Goal: Task Accomplishment & Management: Use online tool/utility

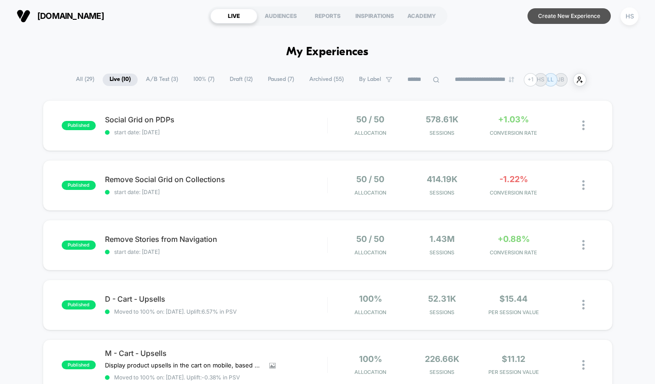
click at [550, 21] on button "Create New Experience" at bounding box center [569, 16] width 83 height 16
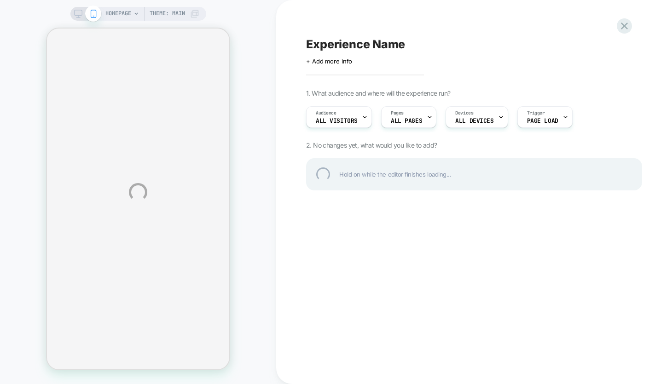
click at [79, 12] on div "HOMEPAGE Theme: MAIN Experience Name Click to edit experience details + Add mor…" at bounding box center [327, 192] width 655 height 384
click at [77, 13] on div "HOMEPAGE Theme: MAIN Experience Name Click to edit experience details + Add mor…" at bounding box center [327, 192] width 655 height 384
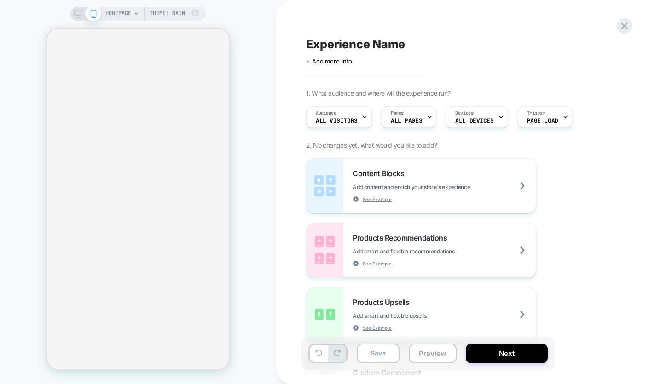
click at [80, 15] on icon at bounding box center [78, 14] width 8 height 8
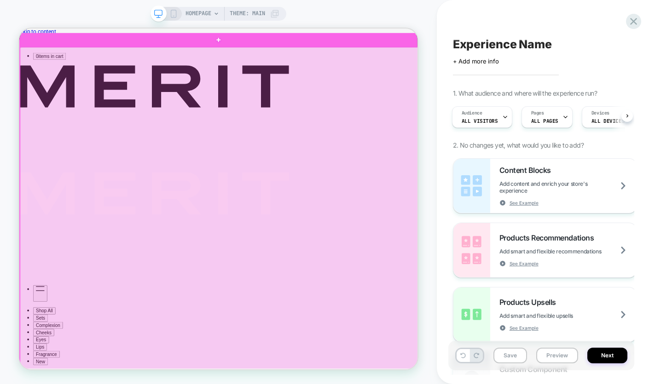
click at [375, 179] on div at bounding box center [285, 272] width 531 height 439
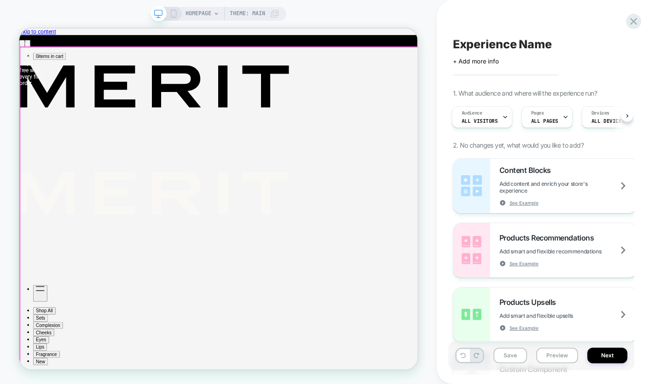
click at [405, 256] on div at bounding box center [285, 272] width 531 height 439
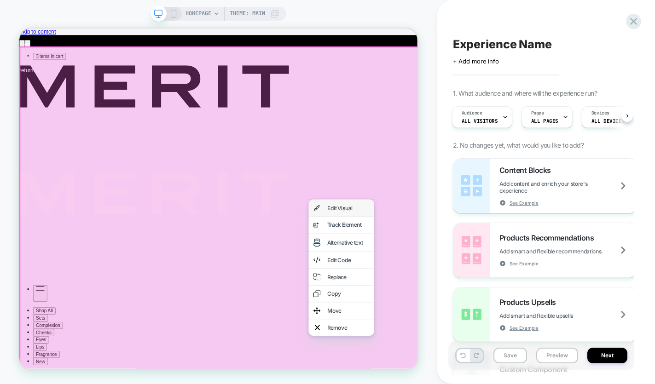
click at [440, 271] on div "Edit Visual" at bounding box center [458, 267] width 56 height 9
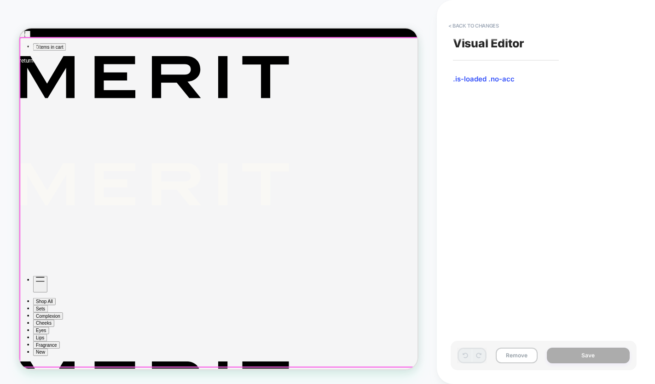
scroll to position [17, 0]
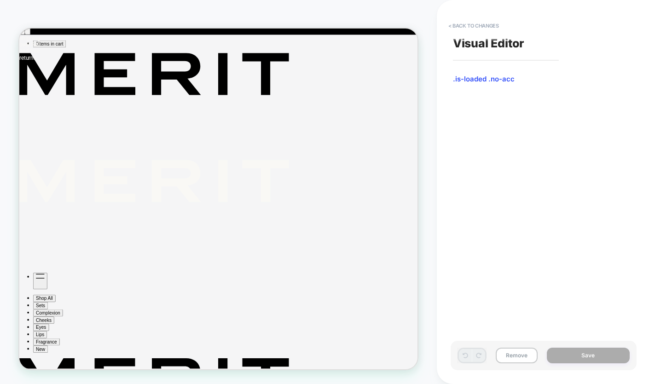
click at [486, 79] on span ".is-loaded .no-acc" at bounding box center [541, 79] width 177 height 9
click at [471, 28] on button "< Back to changes" at bounding box center [474, 25] width 60 height 15
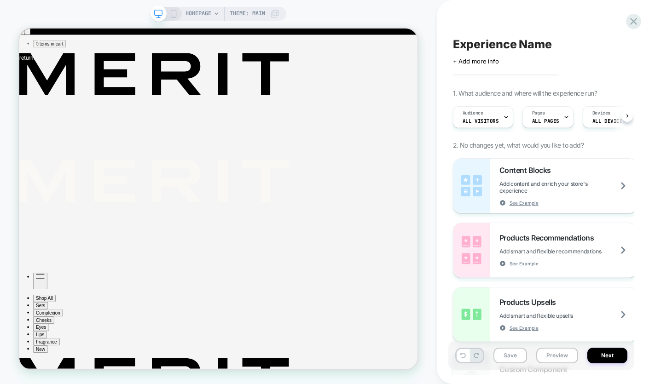
scroll to position [0, 0]
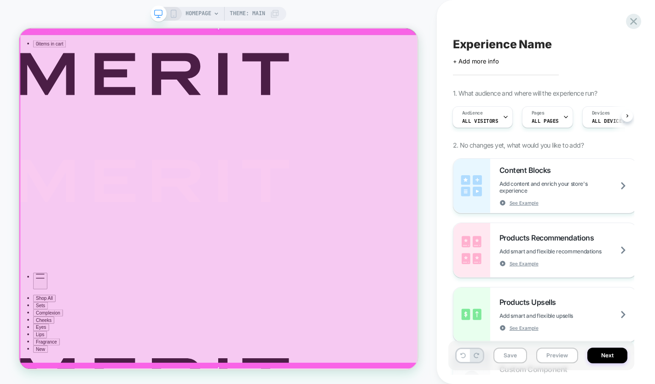
click at [366, 246] on div at bounding box center [285, 256] width 531 height 439
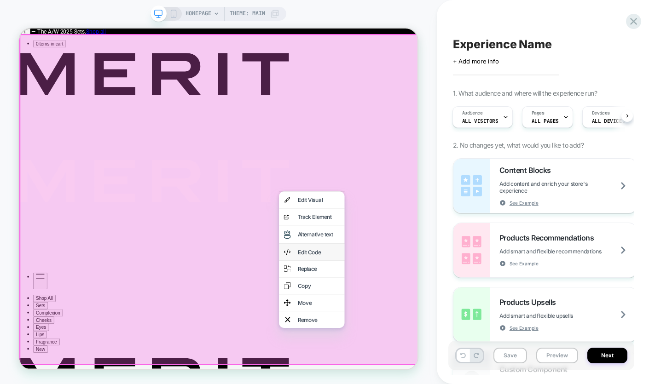
click at [389, 321] on div "Edit Code" at bounding box center [409, 327] width 87 height 22
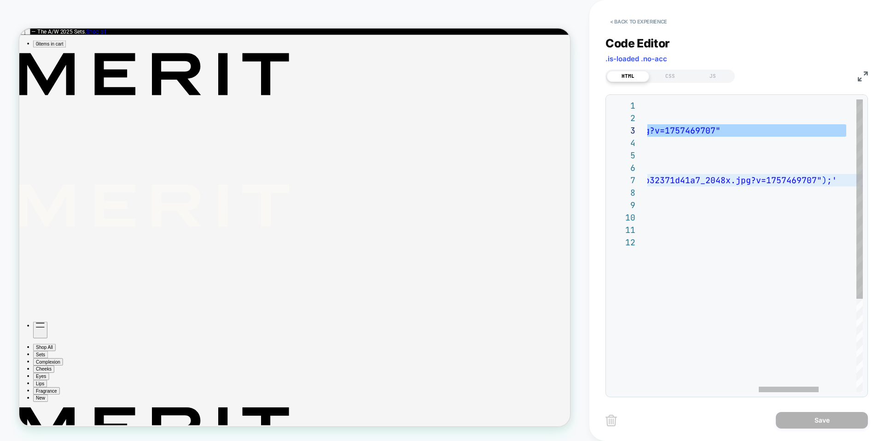
scroll to position [25, 602]
drag, startPoint x: 707, startPoint y: 130, endPoint x: 848, endPoint y: 131, distance: 141.3
click at [655, 131] on div "< div class = "Media__object no-acc js-media-object js-media-obj ect-preload" d…" at bounding box center [623, 314] width 747 height 430
click at [655, 77] on img at bounding box center [863, 76] width 10 height 10
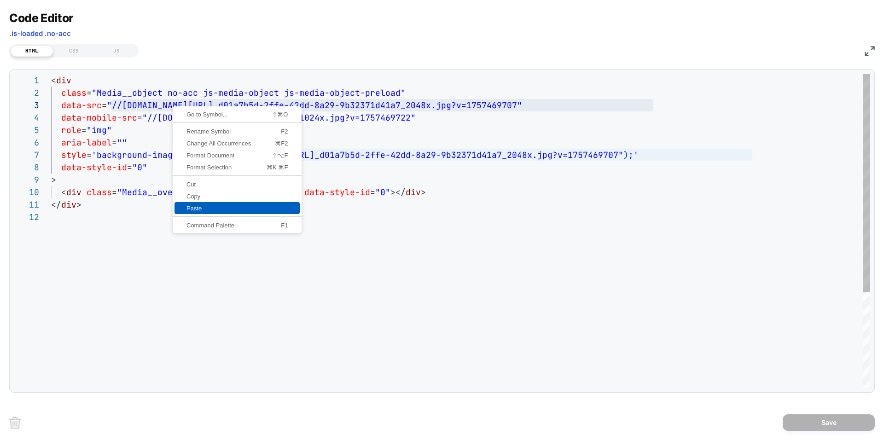
click at [217, 205] on span "Paste" at bounding box center [236, 208] width 125 height 6
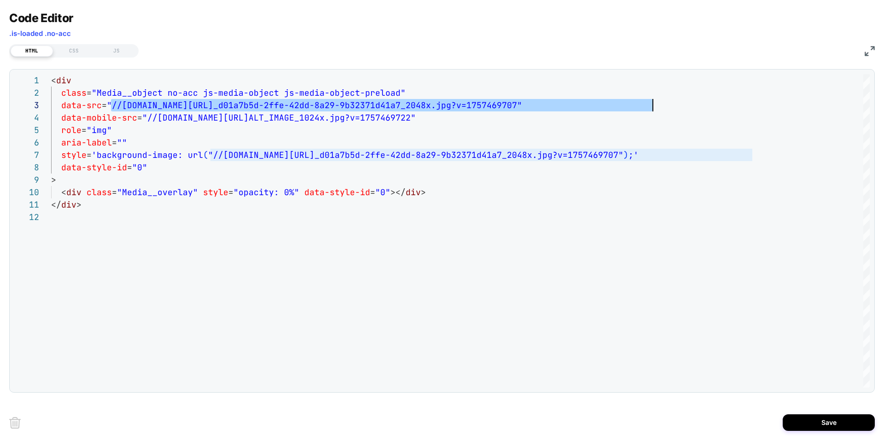
click at [655, 53] on img at bounding box center [870, 51] width 10 height 10
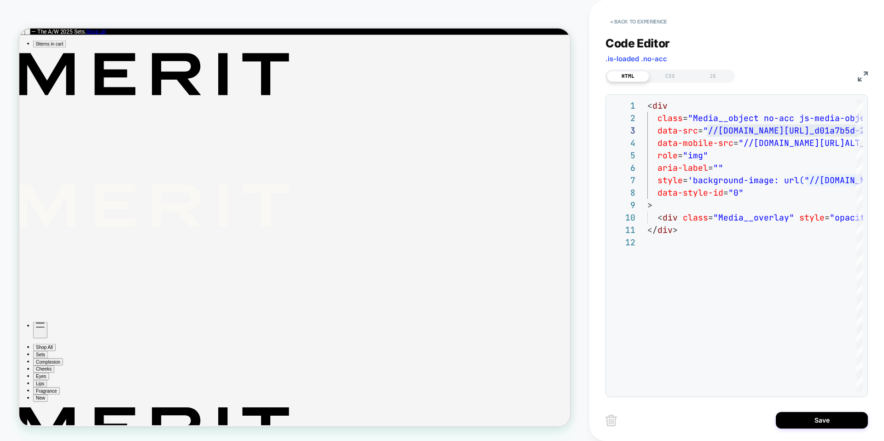
click at [655, 75] on img at bounding box center [863, 76] width 10 height 10
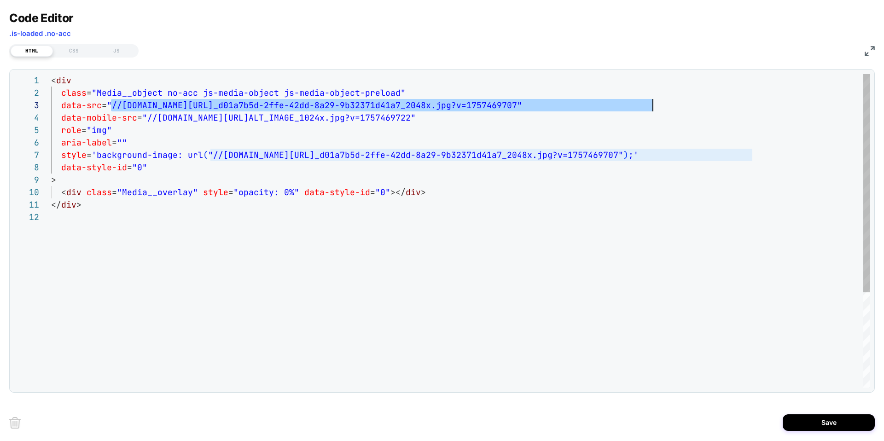
click at [214, 110] on div "< div class = "Media__object no-acc js-media-object js-media-obj ect-preload" d…" at bounding box center [460, 299] width 819 height 450
drag, startPoint x: 120, startPoint y: 105, endPoint x: 662, endPoint y: 108, distance: 542.3
click at [655, 108] on div "< div class = "Media__object no-acc js-media-object js-media-obj ect-preload" d…" at bounding box center [460, 299] width 819 height 450
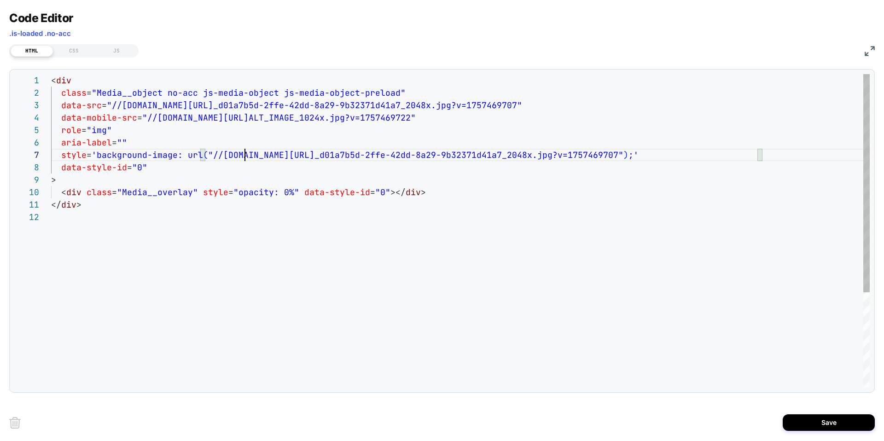
click at [245, 157] on div "< div class = "Media__object no-acc js-media-object js-media-obj ect-preload" d…" at bounding box center [460, 299] width 819 height 450
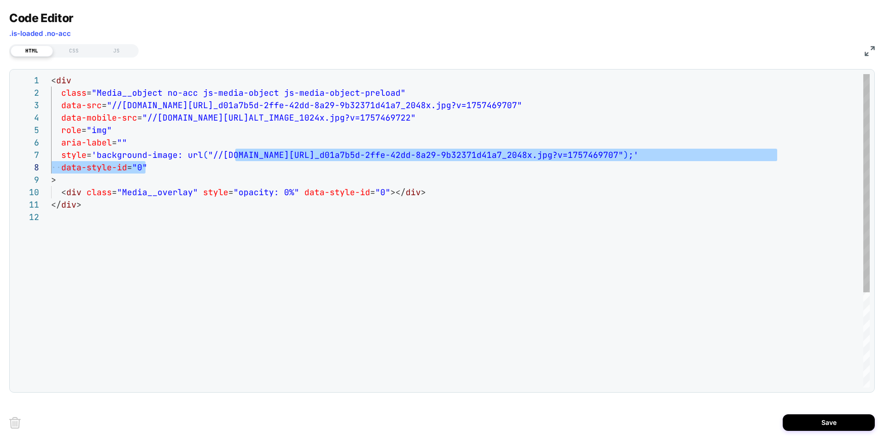
drag, startPoint x: 253, startPoint y: 153, endPoint x: 583, endPoint y: 161, distance: 330.6
click at [583, 161] on div "< div class = "Media__object no-acc js-media-object js-media-obj ect-preload" d…" at bounding box center [460, 299] width 819 height 450
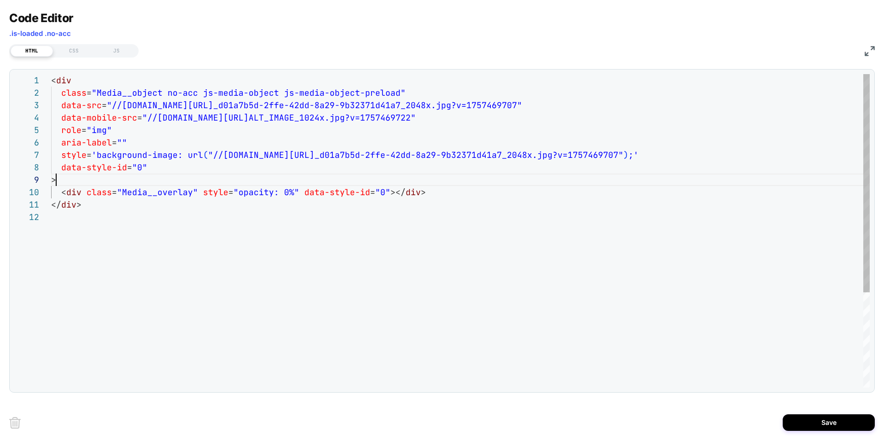
scroll to position [99, 5]
click at [558, 174] on div "< div class = "Media__object no-acc js-media-object js-media-obj ect-preload" d…" at bounding box center [460, 299] width 819 height 450
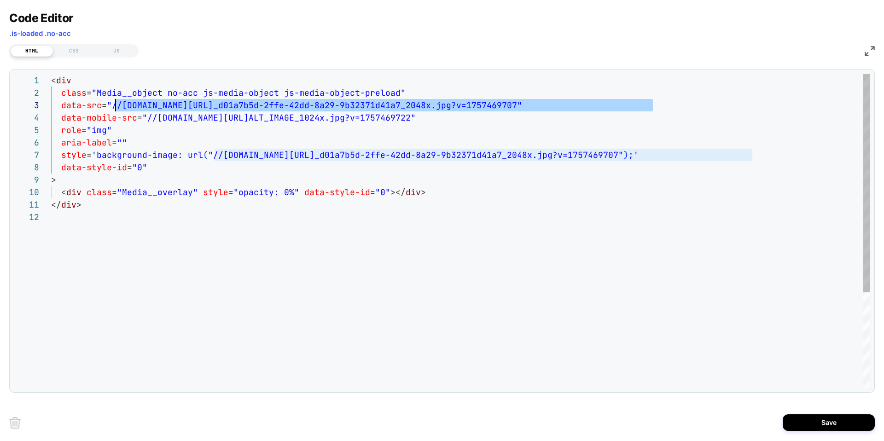
scroll to position [25, 60]
drag, startPoint x: 653, startPoint y: 105, endPoint x: 108, endPoint y: 104, distance: 545.1
click at [108, 104] on div "< div class = "Media__object no-acc js-media-object js-media-obj ect-preload" d…" at bounding box center [460, 299] width 819 height 450
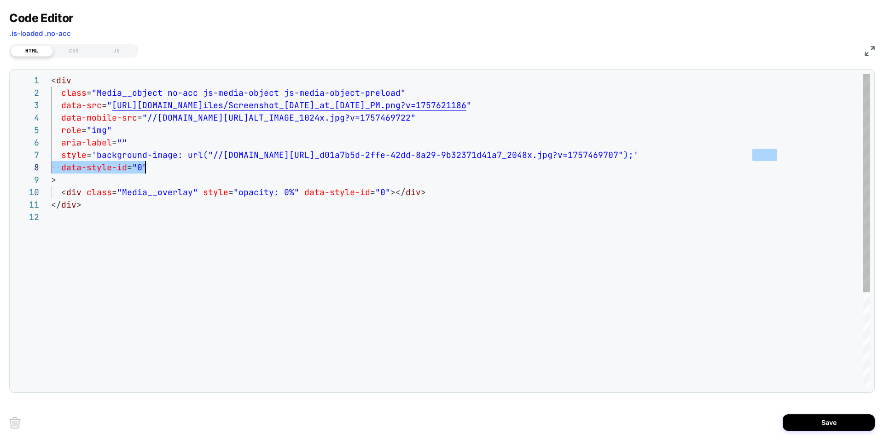
scroll to position [75, 169]
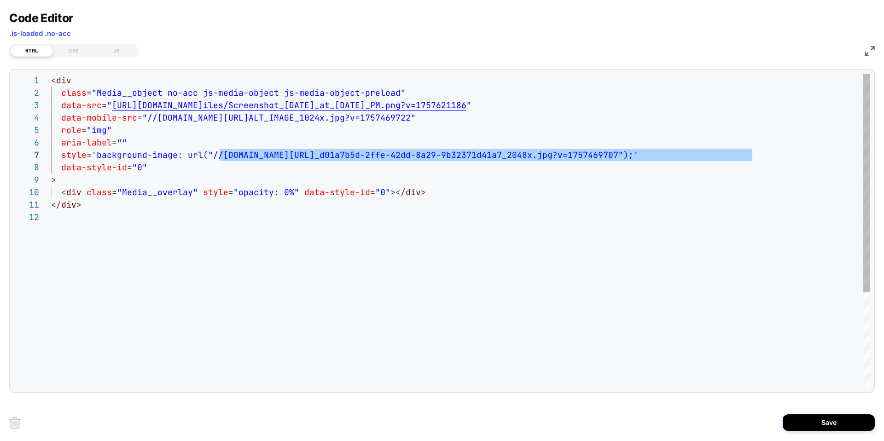
drag, startPoint x: 752, startPoint y: 156, endPoint x: 221, endPoint y: 157, distance: 531.3
click at [221, 157] on div "< div class = "Media__object no-acc js-media-object js-media-obj ect-preload" d…" at bounding box center [460, 299] width 819 height 450
type textarea "**********"
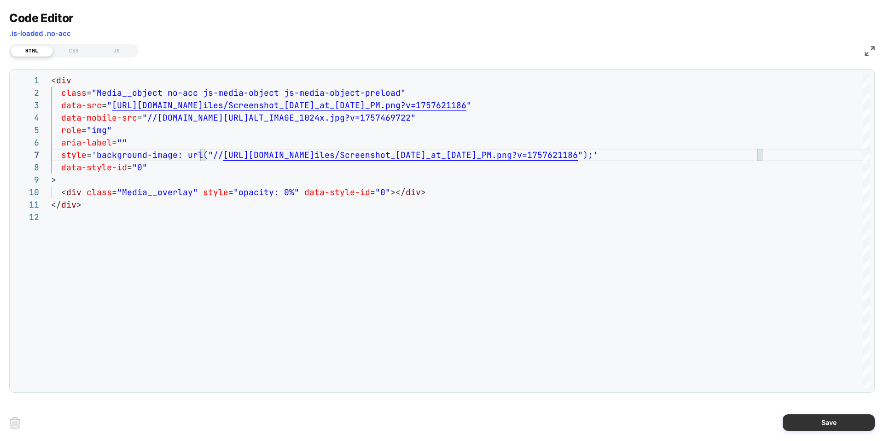
click at [655, 384] on button "Save" at bounding box center [829, 422] width 92 height 17
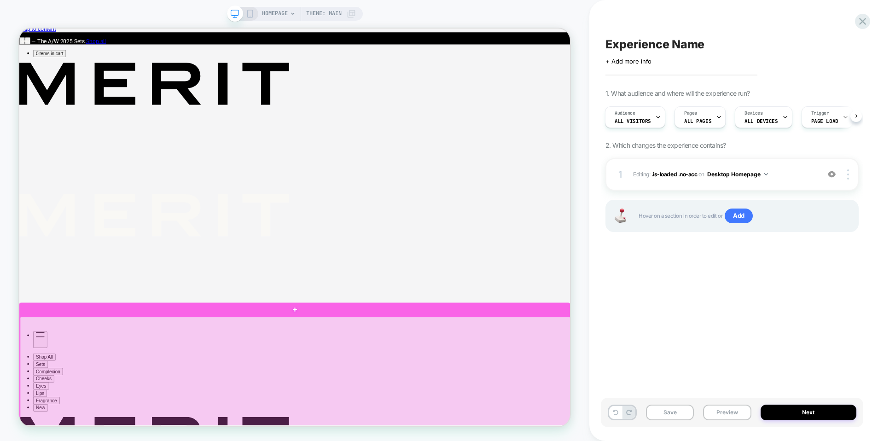
scroll to position [0, 0]
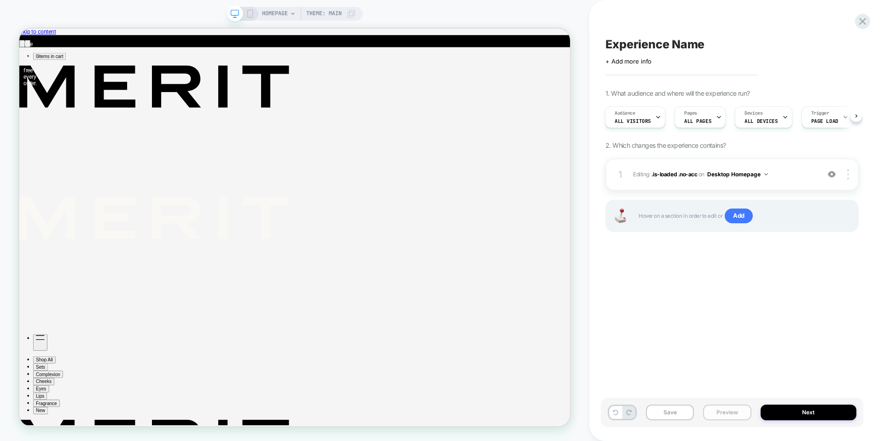
click at [655, 384] on button "Preview" at bounding box center [727, 413] width 48 height 16
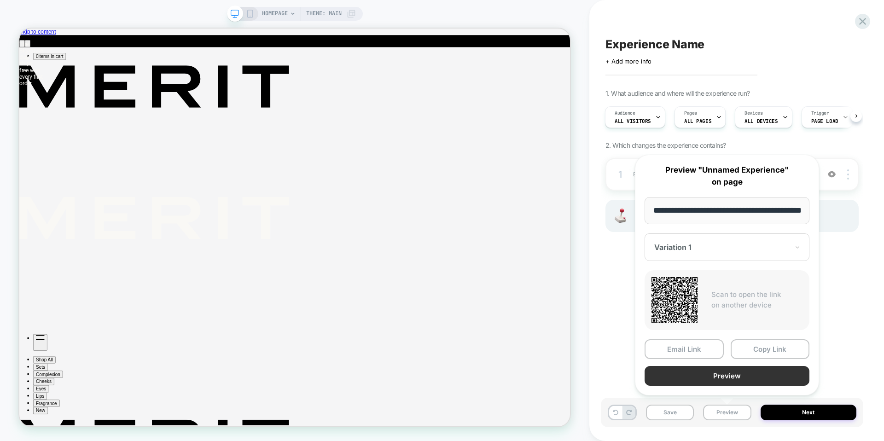
click at [655, 374] on button "Preview" at bounding box center [727, 376] width 165 height 20
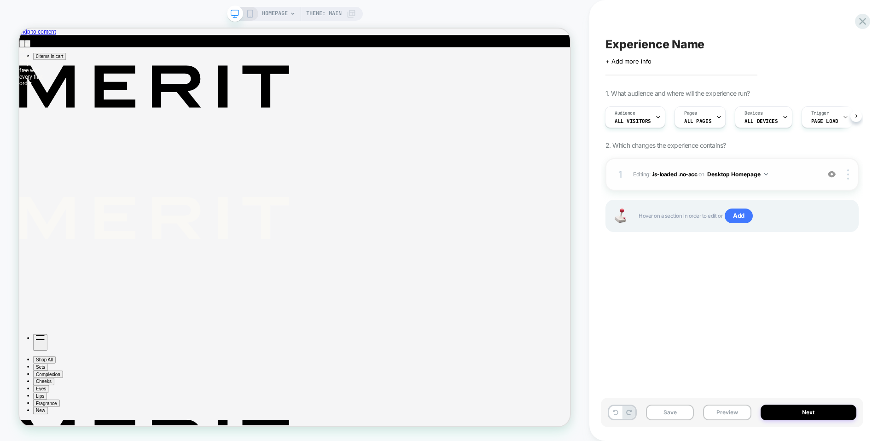
click at [655, 180] on div "1 Editing : .is-loaded .no-acc .is-loaded .no-acc on Desktop Homepage Add Befor…" at bounding box center [731, 174] width 253 height 32
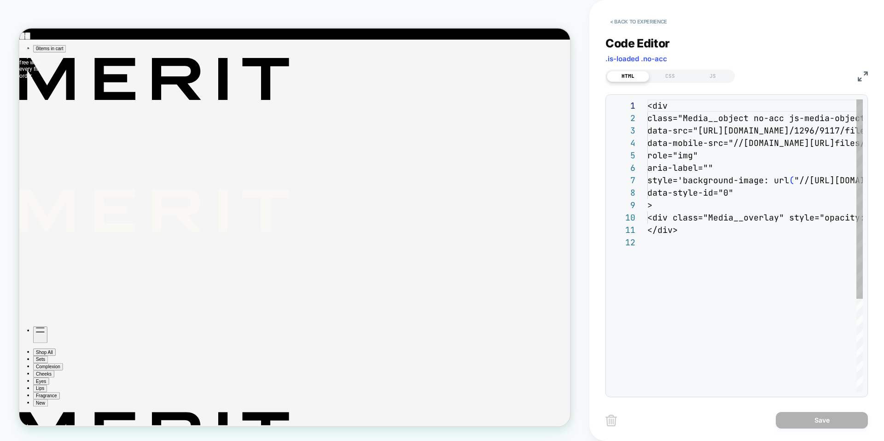
scroll to position [112, 0]
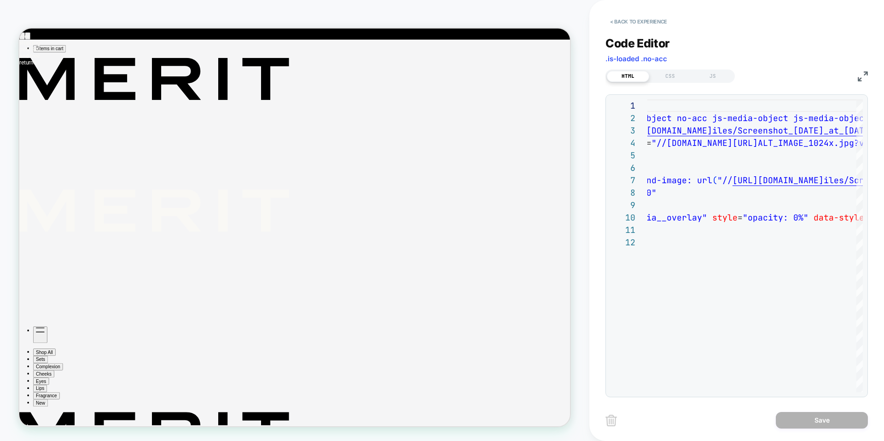
click at [655, 76] on img at bounding box center [863, 76] width 10 height 10
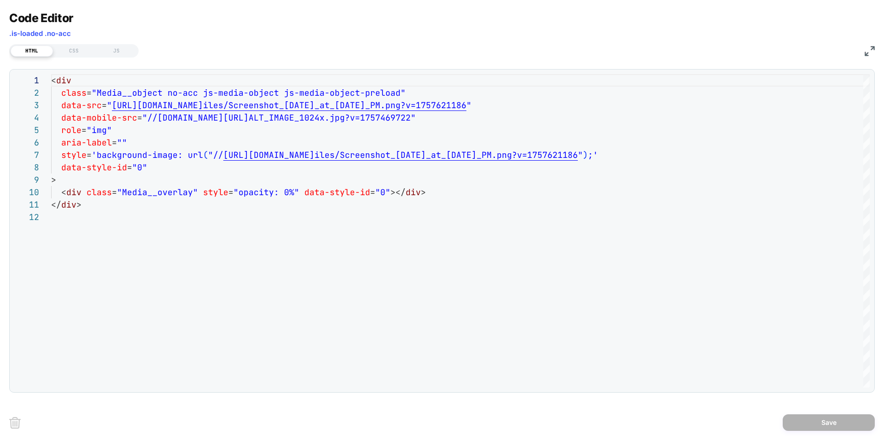
click at [655, 52] on img at bounding box center [870, 51] width 10 height 10
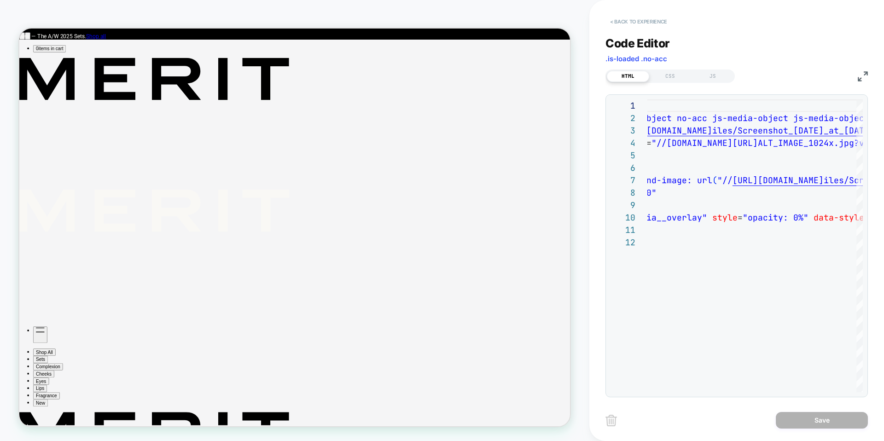
click at [622, 20] on button "< Back to experience" at bounding box center [638, 21] width 66 height 15
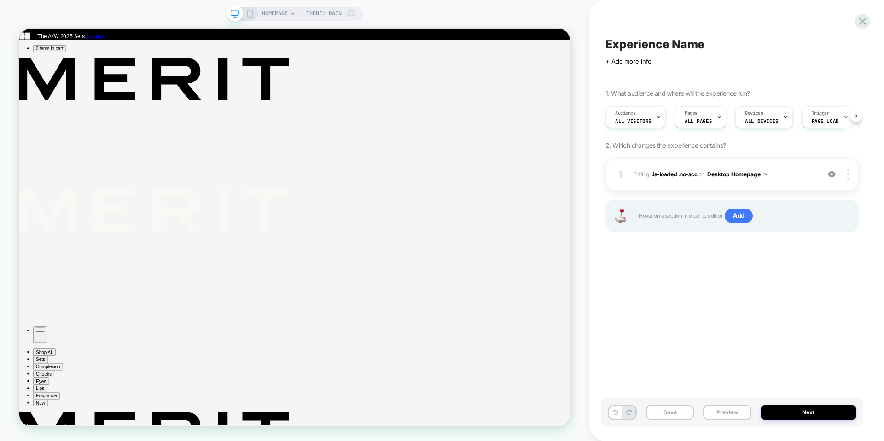
scroll to position [0, 0]
click at [655, 176] on div at bounding box center [849, 174] width 17 height 10
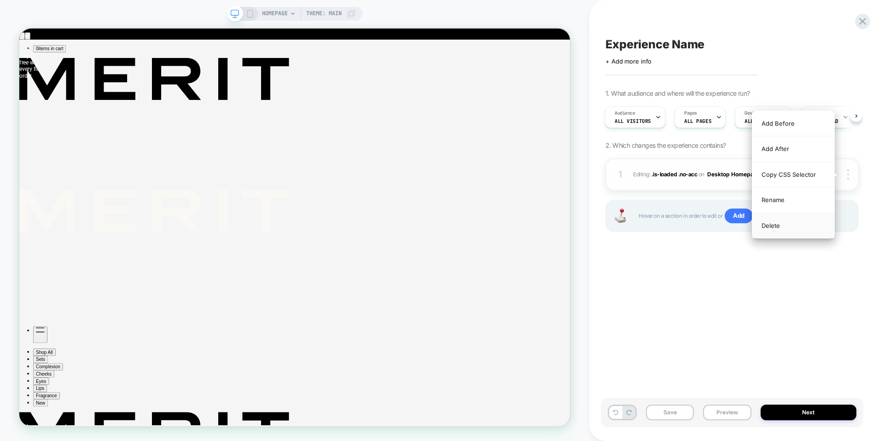
click at [655, 224] on div "Delete" at bounding box center [793, 225] width 82 height 25
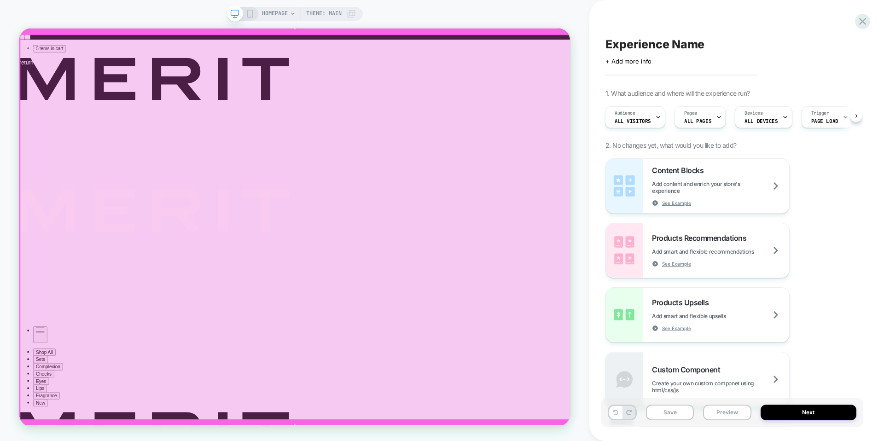
click at [377, 332] on div at bounding box center [387, 294] width 734 height 514
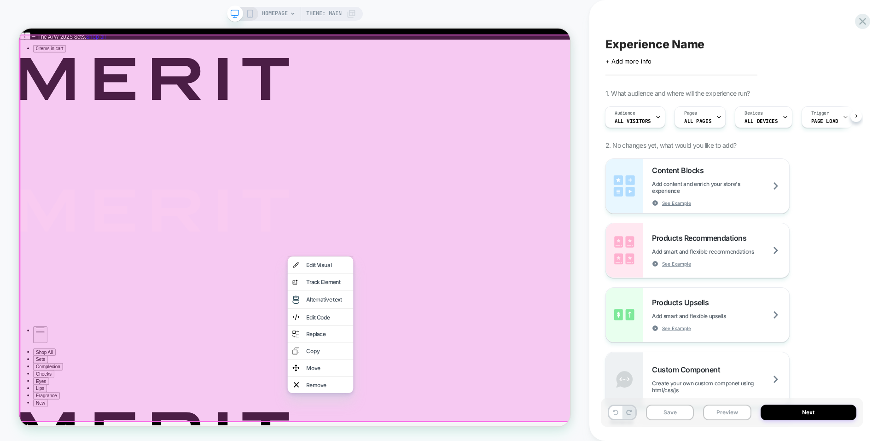
drag, startPoint x: 847, startPoint y: 74, endPoint x: 828, endPoint y: 83, distance: 20.6
click at [655, 74] on div "Experience Name Click to edit experience details + Add more info 1. What audien…" at bounding box center [732, 220] width 262 height 423
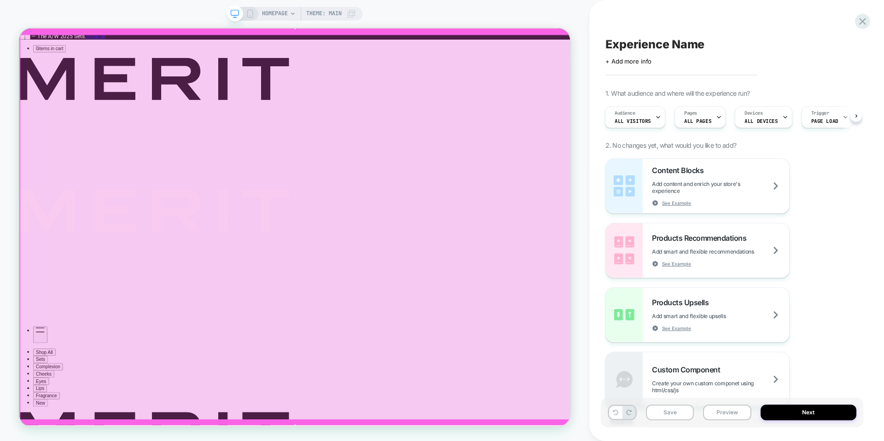
click at [571, 317] on div at bounding box center [387, 294] width 734 height 514
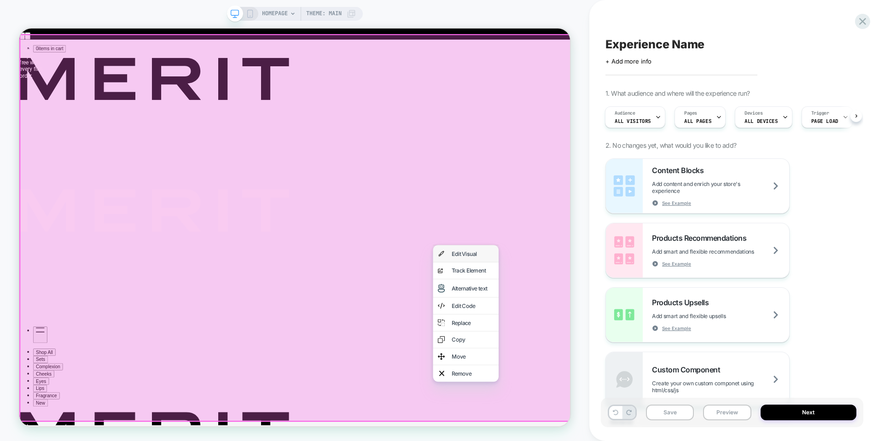
click at [612, 329] on div "Edit Visual" at bounding box center [624, 328] width 56 height 9
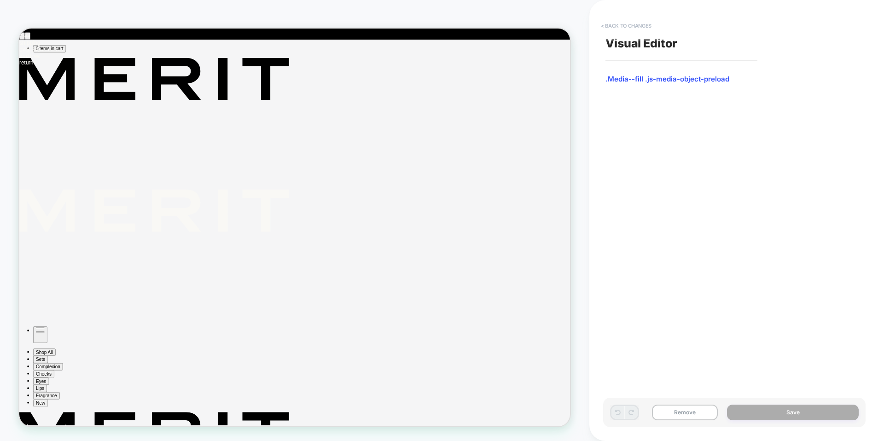
click at [634, 25] on button "< Back to changes" at bounding box center [626, 25] width 60 height 15
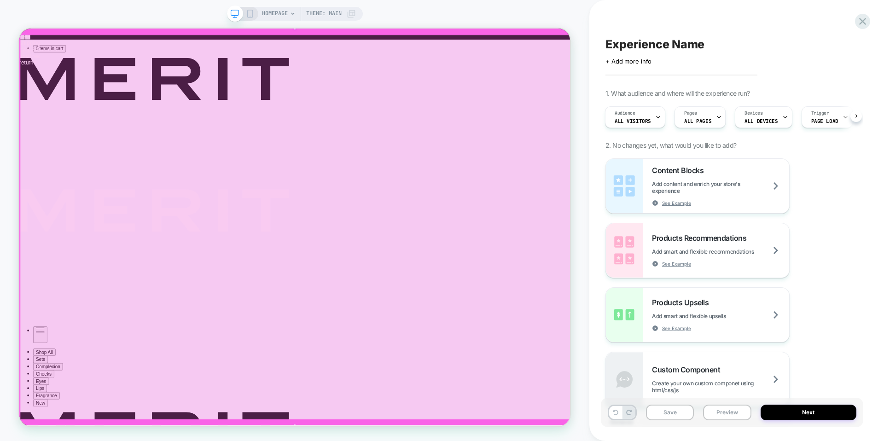
click at [555, 324] on div at bounding box center [387, 294] width 734 height 514
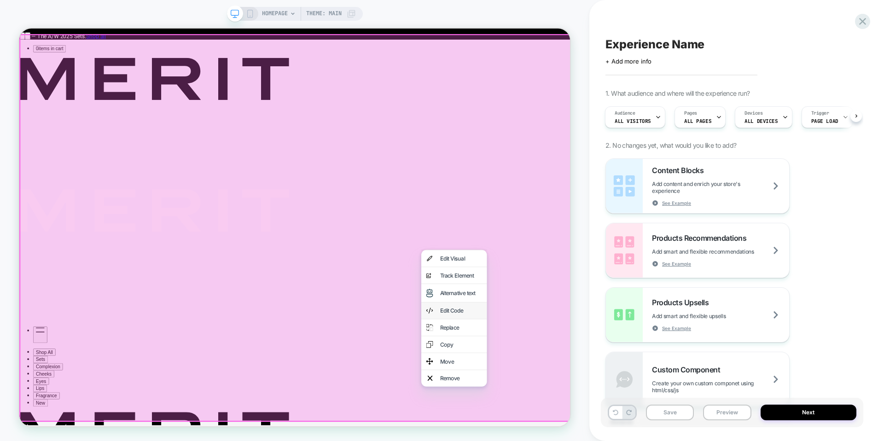
click at [601, 384] on div "Edit Code" at bounding box center [608, 404] width 56 height 9
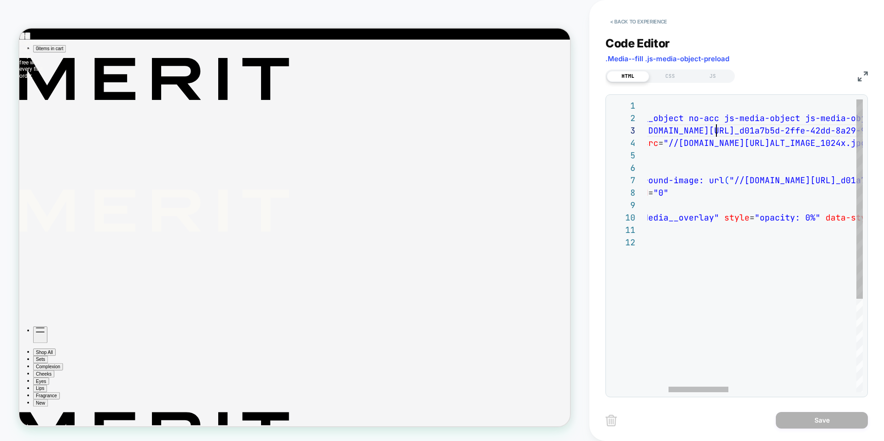
scroll to position [25, 144]
click at [655, 79] on img at bounding box center [863, 76] width 10 height 10
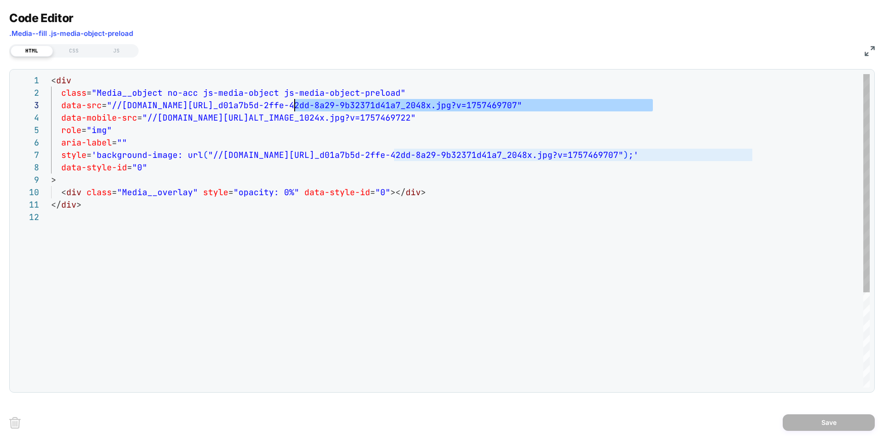
scroll to position [25, 244]
drag, startPoint x: 653, startPoint y: 104, endPoint x: 295, endPoint y: 107, distance: 358.2
click at [295, 107] on div "< div class = "Media__object no-acc js-media-object js-media-obj ect-preload" d…" at bounding box center [460, 299] width 819 height 450
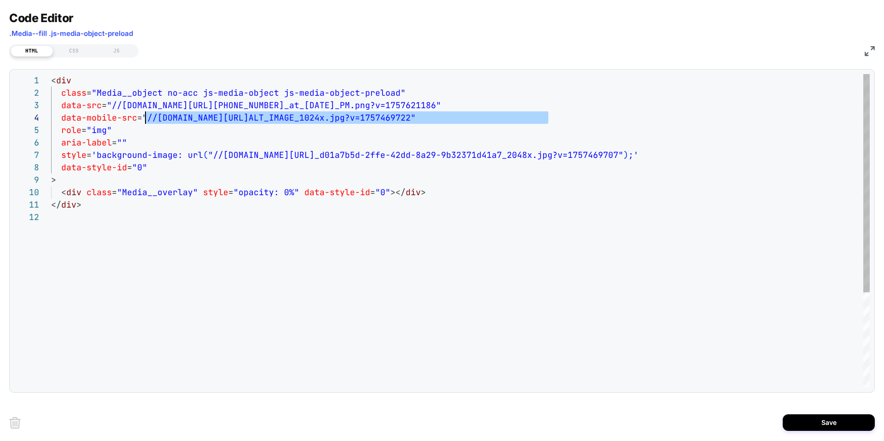
scroll to position [37, 94]
drag, startPoint x: 512, startPoint y: 120, endPoint x: 147, endPoint y: 121, distance: 365.1
click at [147, 121] on span "data-mobile-src = "//[DOMAIN_NAME][URL] ALT_IMAGE_1024x.jpg?v=1757469722"" at bounding box center [233, 117] width 365 height 11
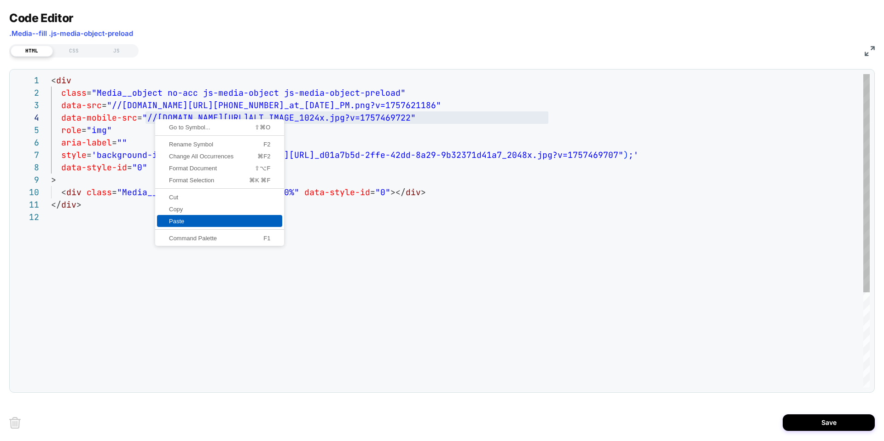
click at [199, 218] on span "Paste" at bounding box center [219, 221] width 125 height 6
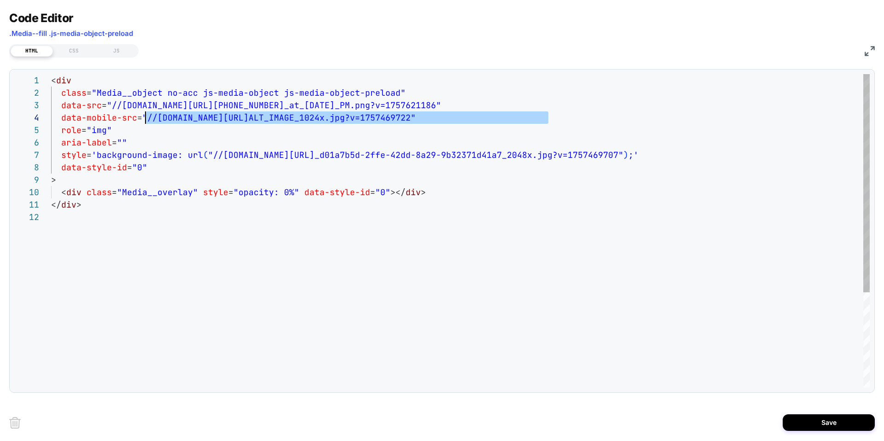
click at [499, 116] on div "< div class = "Media__object no-acc js-media-object js-media-obj ect-preload" d…" at bounding box center [460, 299] width 819 height 450
drag, startPoint x: 487, startPoint y: 125, endPoint x: 330, endPoint y: 122, distance: 157.0
click at [330, 122] on div "< div class = "Media__object no-acc js-media-object js-media-obj ect-preload" d…" at bounding box center [460, 299] width 819 height 450
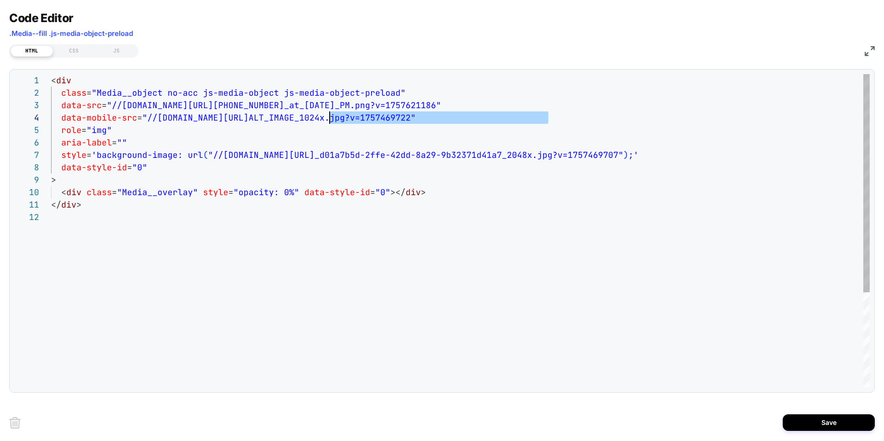
type textarea "**********"
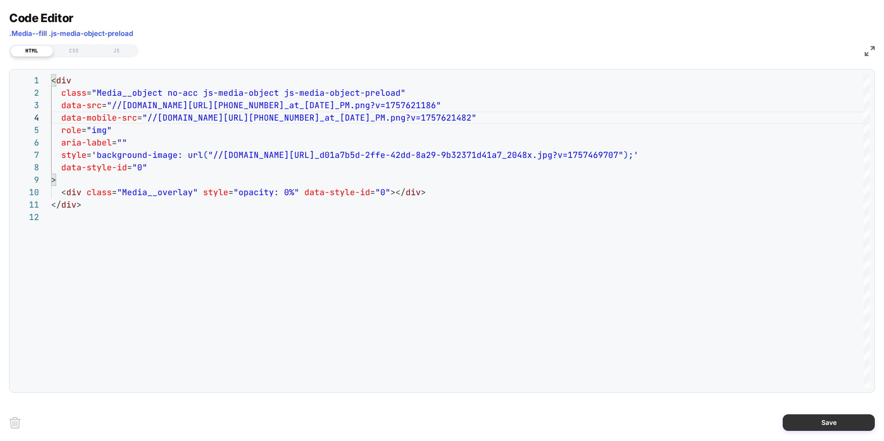
click at [655, 384] on button "Save" at bounding box center [829, 422] width 92 height 17
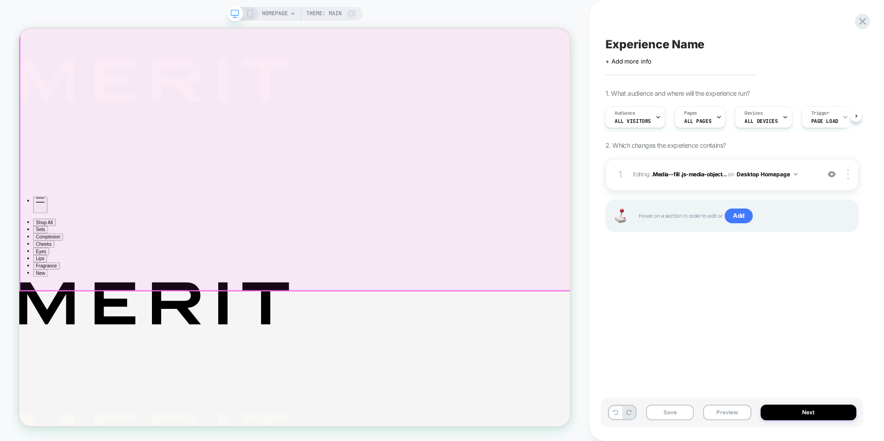
scroll to position [0, 0]
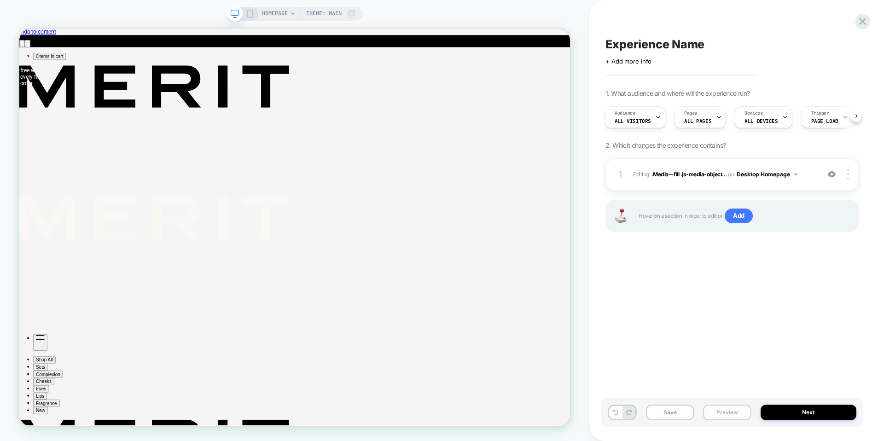
click at [655, 384] on button "Preview" at bounding box center [727, 413] width 48 height 16
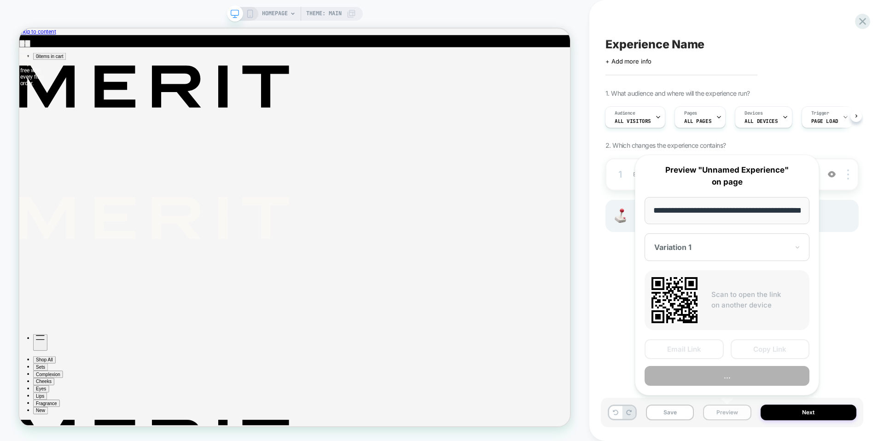
scroll to position [0, 52]
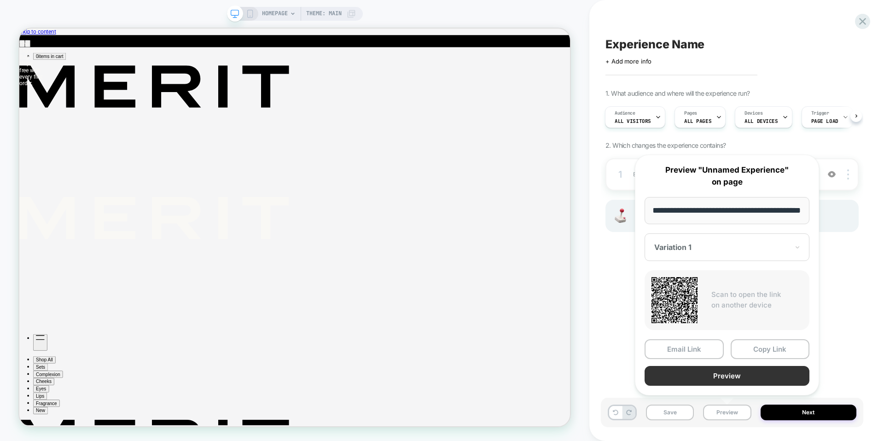
click at [655, 378] on button "Preview" at bounding box center [727, 376] width 165 height 20
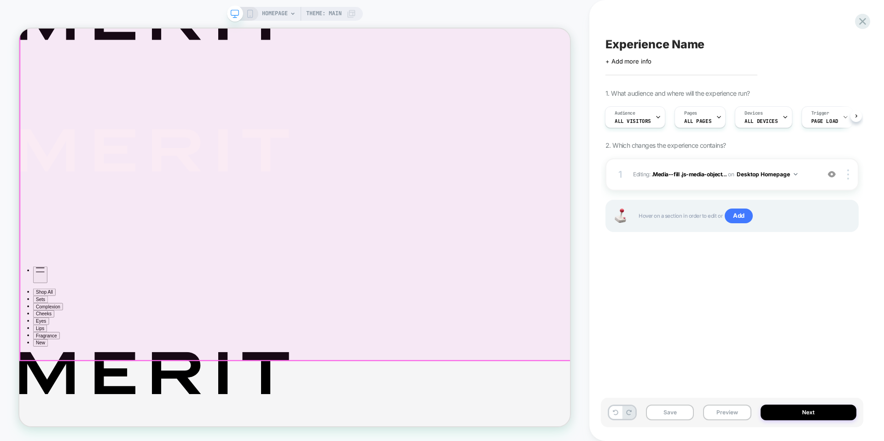
scroll to position [91, 0]
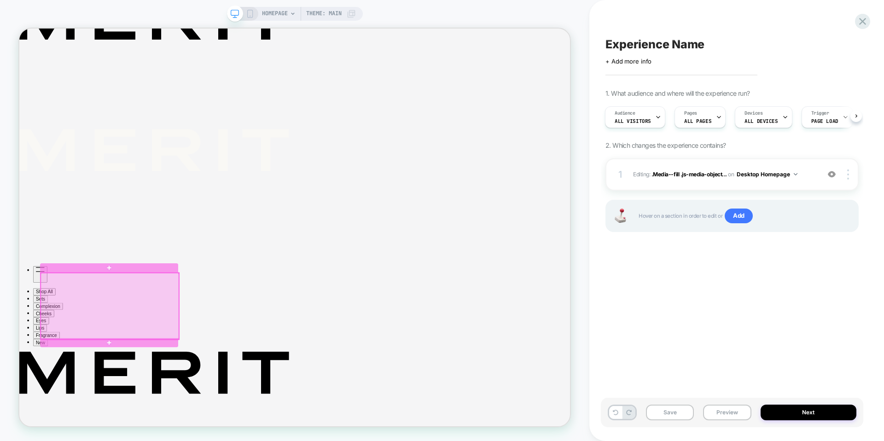
click at [110, 356] on div at bounding box center [140, 398] width 184 height 88
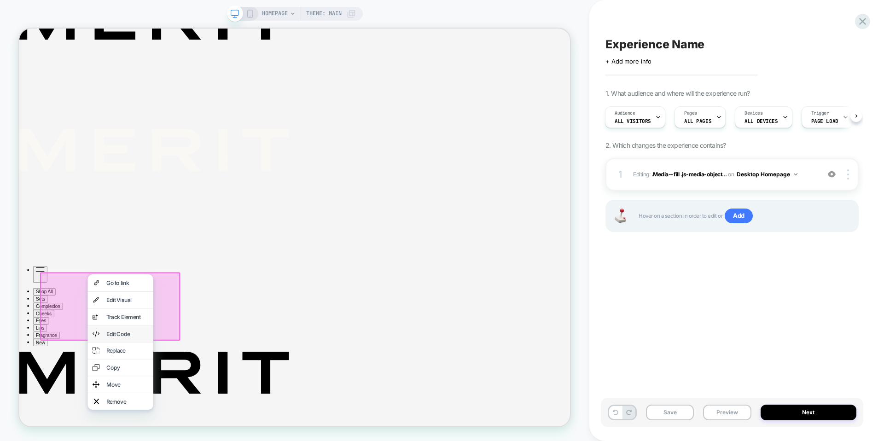
click at [163, 384] on div "Edit Code" at bounding box center [163, 435] width 56 height 9
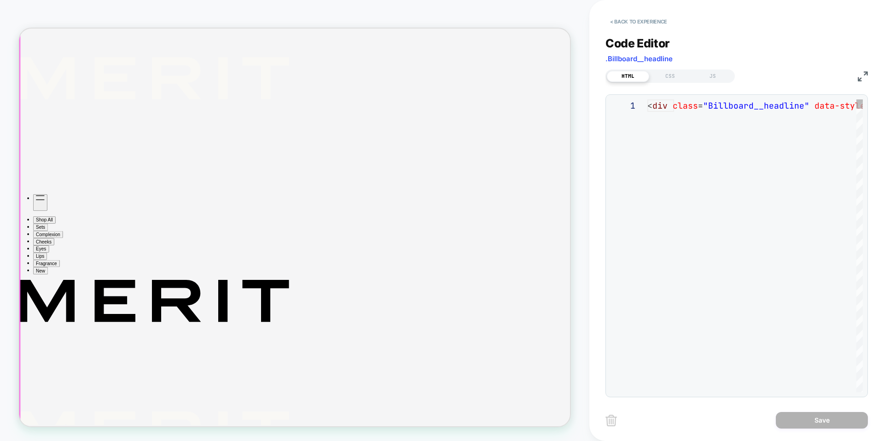
scroll to position [195, 0]
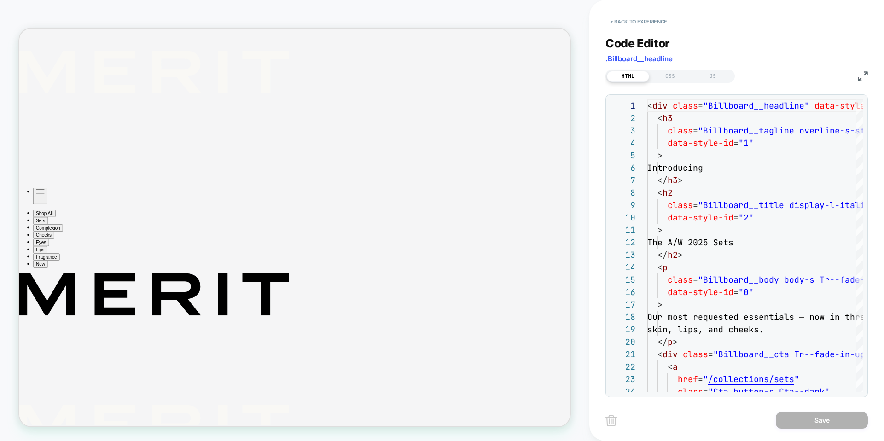
click at [655, 73] on img at bounding box center [863, 76] width 10 height 10
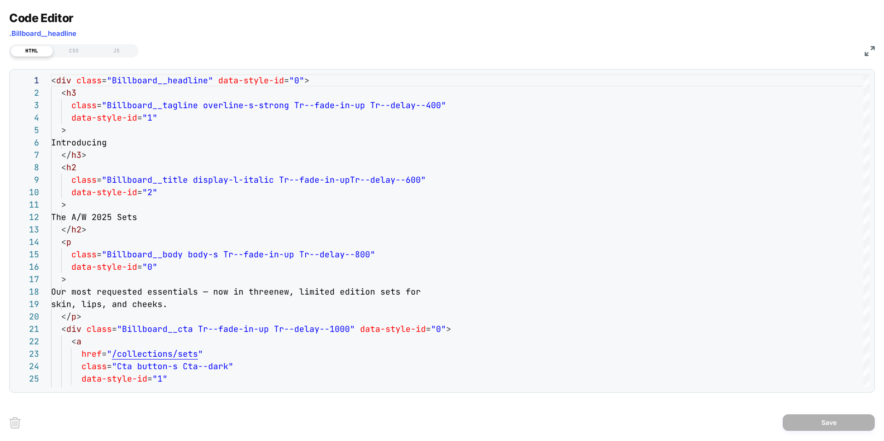
click at [655, 56] on div "HTML CSS JS" at bounding box center [442, 50] width 866 height 16
click at [655, 51] on img at bounding box center [870, 51] width 10 height 10
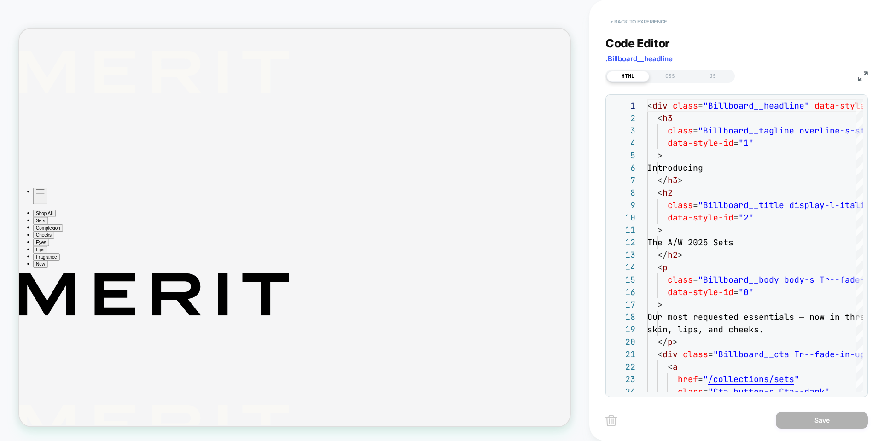
click at [622, 20] on button "< Back to experience" at bounding box center [638, 21] width 66 height 15
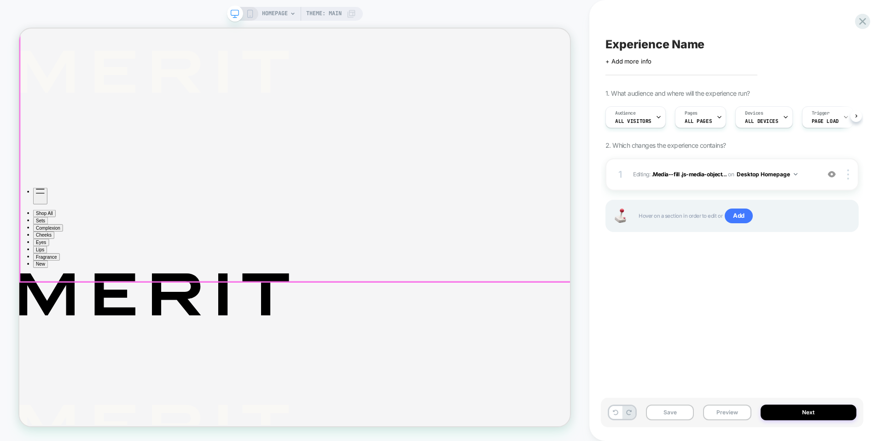
scroll to position [0, 0]
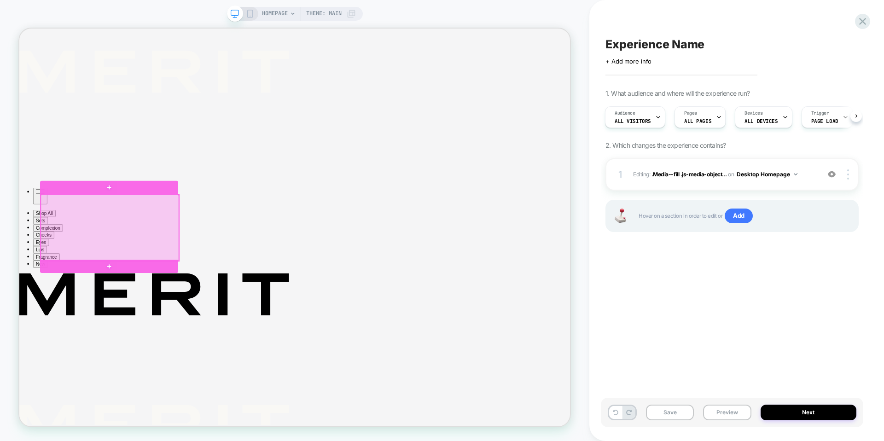
click at [106, 255] on div at bounding box center [140, 294] width 184 height 88
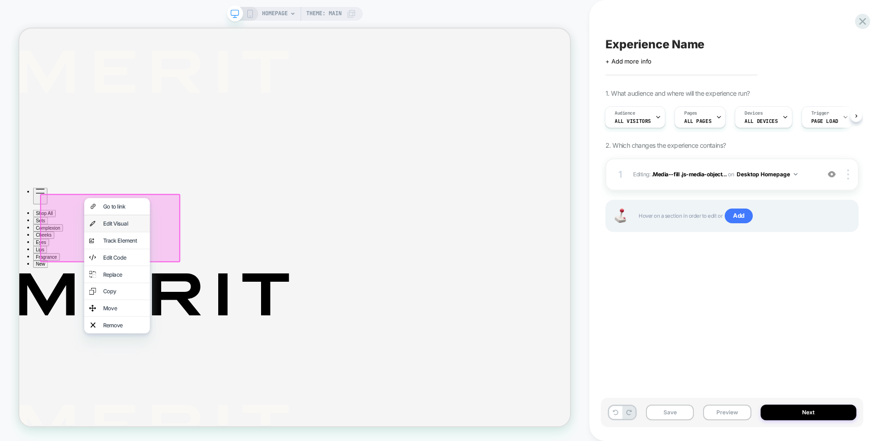
click at [140, 285] on div "Edit Visual" at bounding box center [159, 288] width 56 height 9
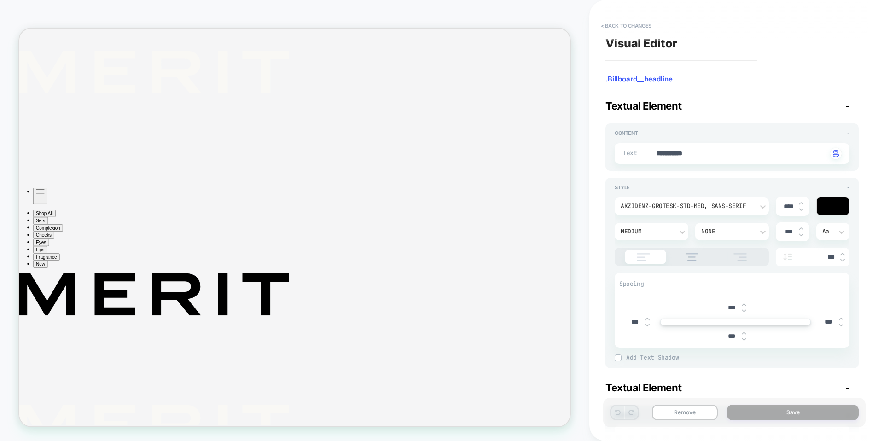
click at [655, 205] on div at bounding box center [833, 206] width 33 height 17
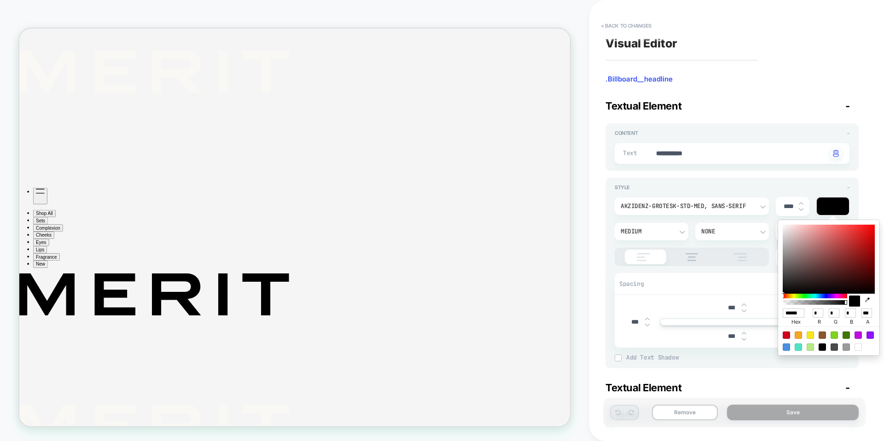
click at [655, 346] on div at bounding box center [857, 346] width 7 height 7
type input "******"
type input "***"
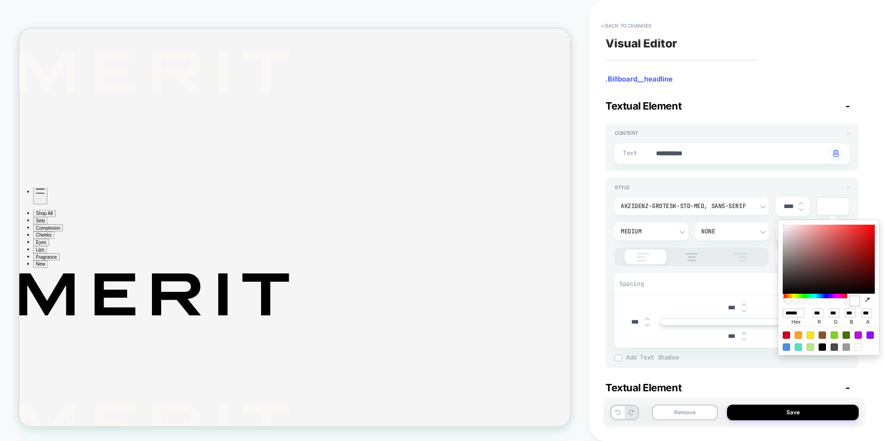
click at [604, 250] on div "**********" at bounding box center [732, 220] width 262 height 423
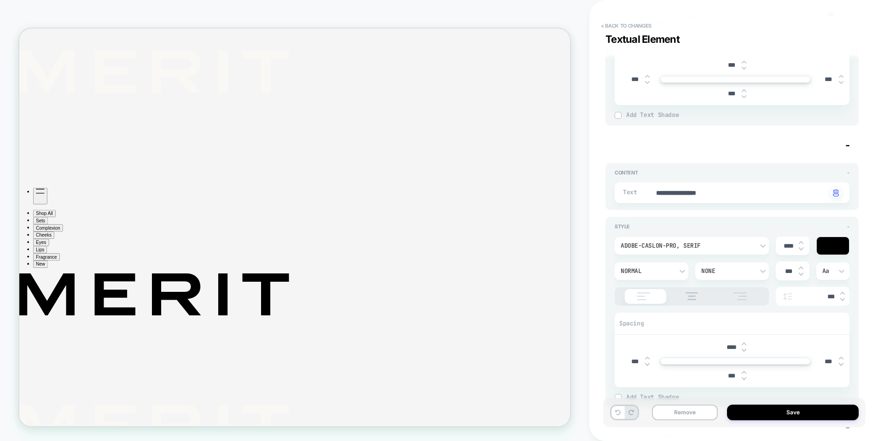
scroll to position [244, 0]
click at [655, 242] on div at bounding box center [833, 244] width 33 height 17
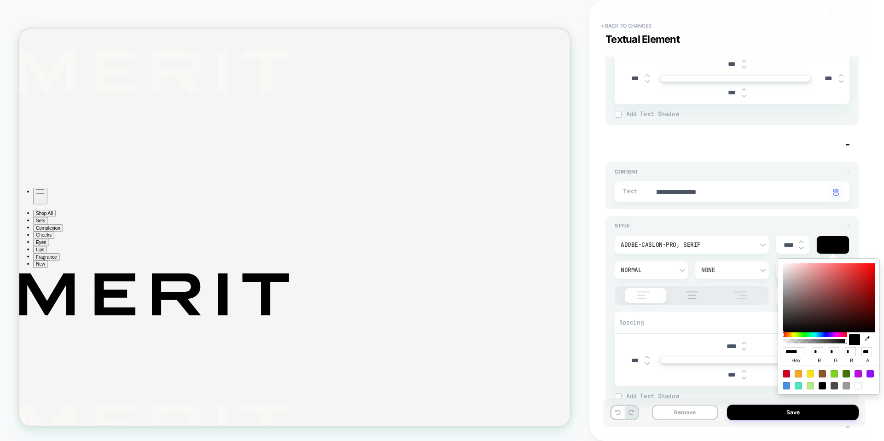
click at [655, 384] on div at bounding box center [857, 385] width 7 height 7
type input "******"
type input "***"
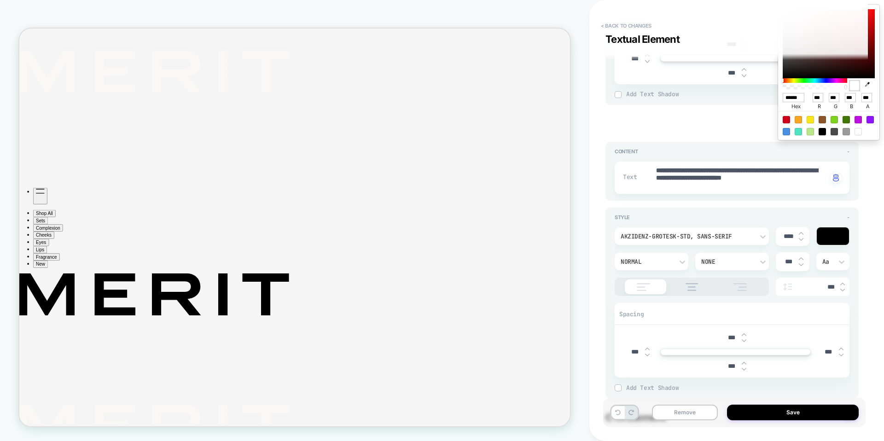
scroll to position [546, 0]
click at [655, 235] on div at bounding box center [833, 235] width 33 height 17
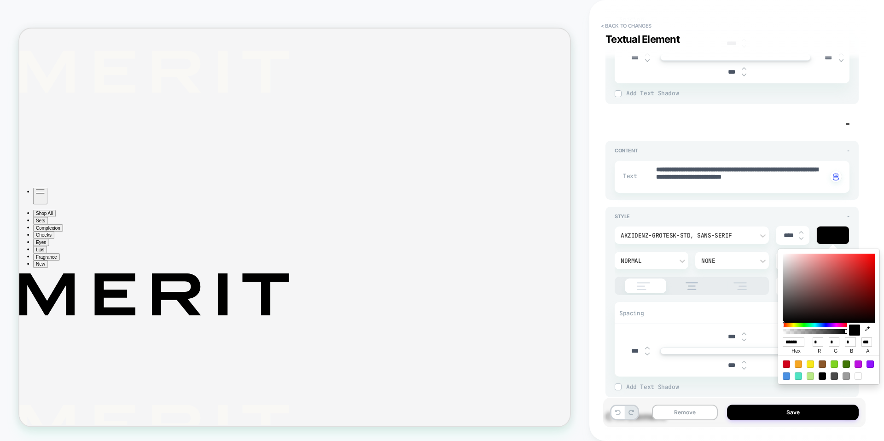
click at [655, 376] on div at bounding box center [857, 375] width 7 height 7
type input "******"
type input "***"
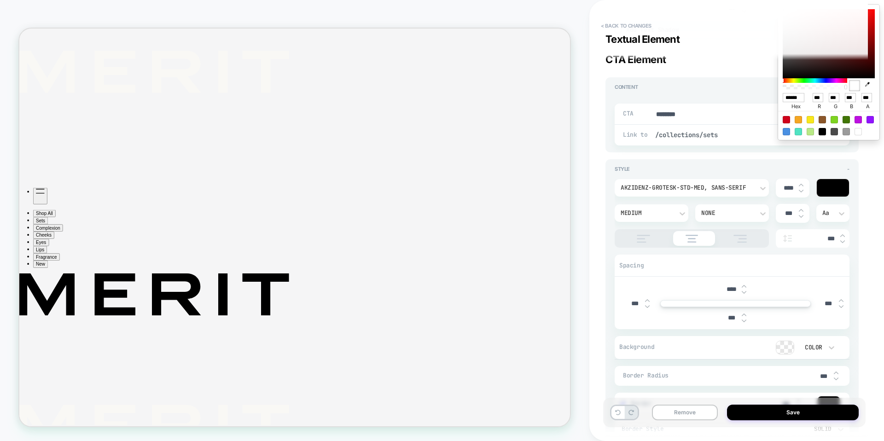
scroll to position [837, 0]
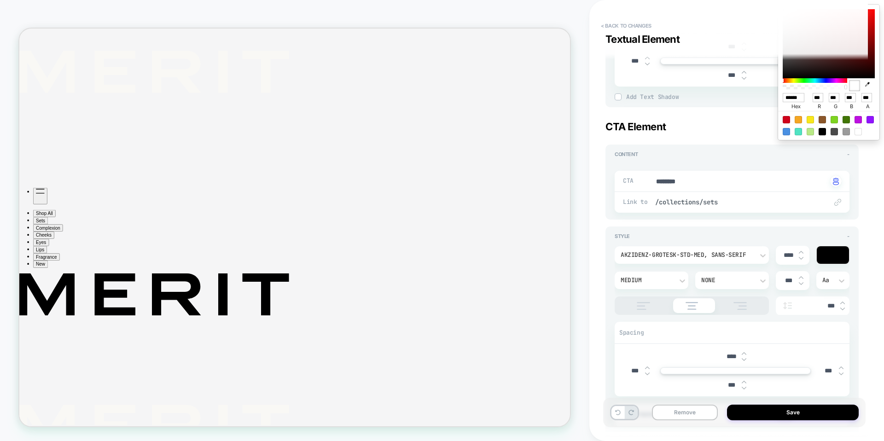
click at [655, 254] on div at bounding box center [833, 254] width 33 height 17
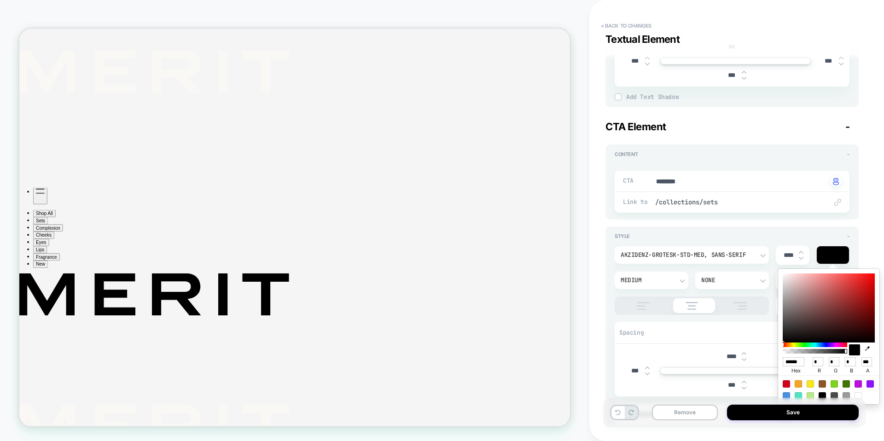
click at [655, 384] on div at bounding box center [857, 395] width 7 height 7
type input "******"
type input "***"
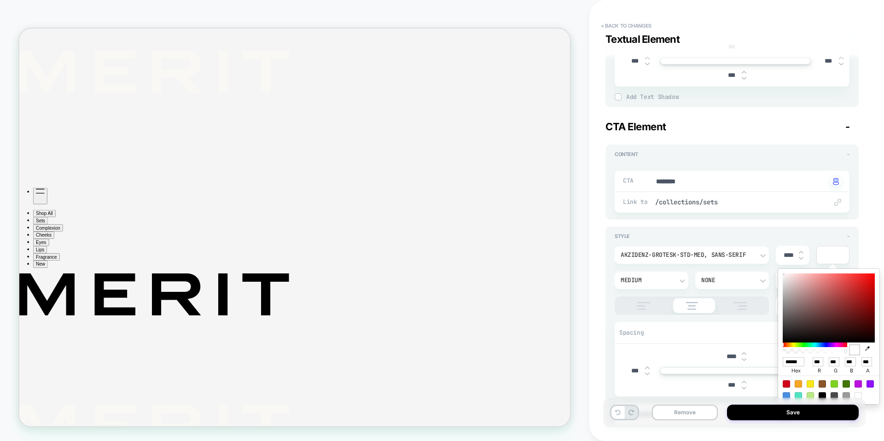
scroll to position [999, 0]
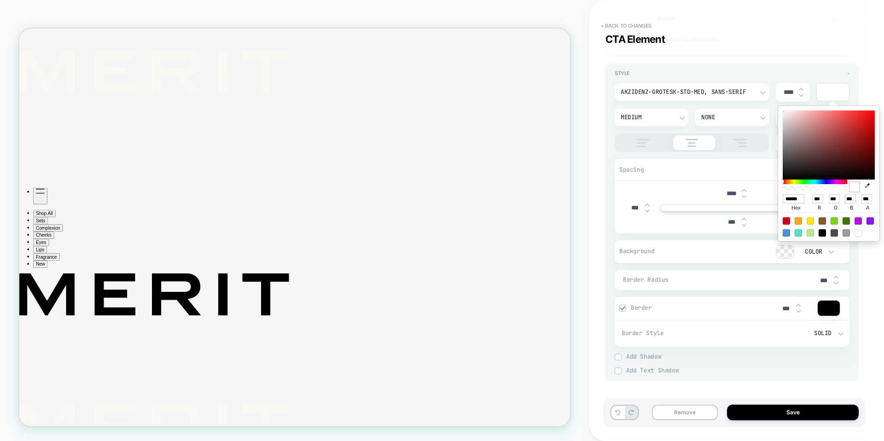
click at [655, 309] on div at bounding box center [829, 308] width 22 height 15
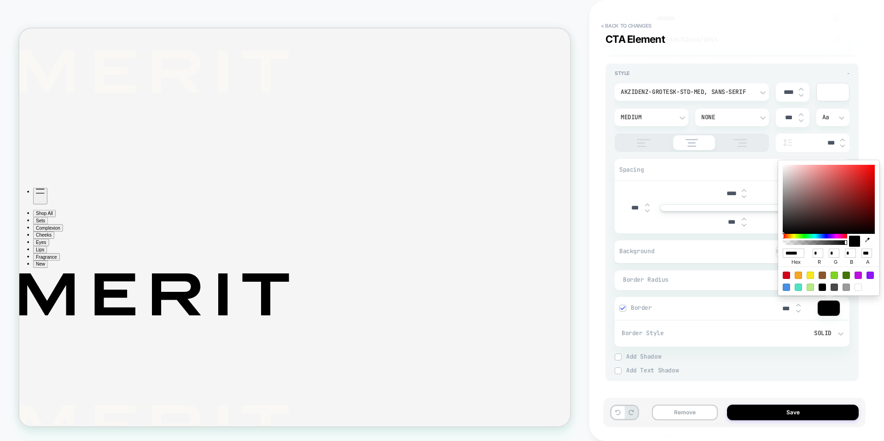
drag, startPoint x: 858, startPoint y: 287, endPoint x: 852, endPoint y: 291, distance: 7.0
click at [655, 287] on div at bounding box center [857, 287] width 7 height 7
type input "******"
type input "***"
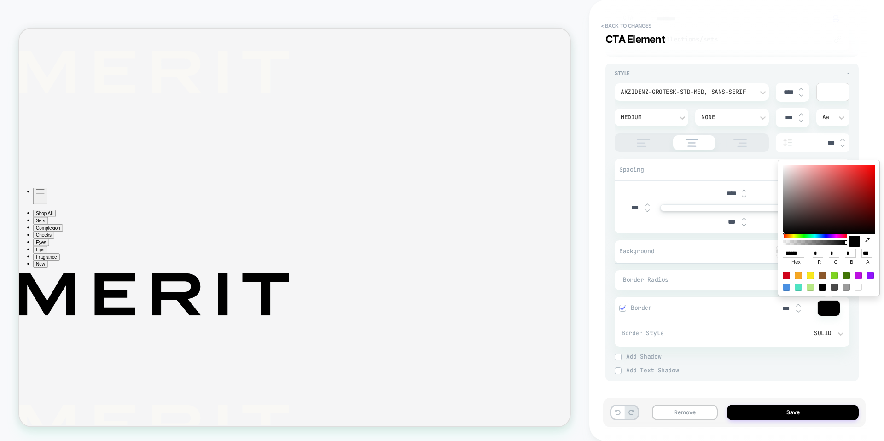
type input "***"
click at [655, 384] on button "Save" at bounding box center [793, 413] width 132 height 16
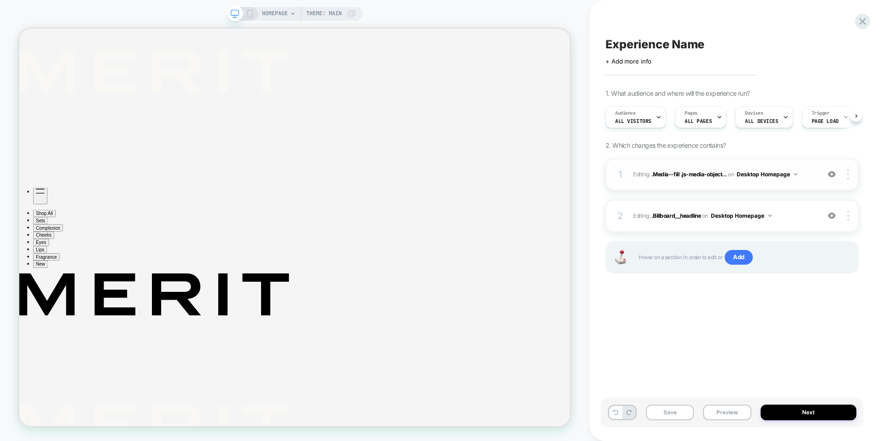
scroll to position [0, 0]
click at [655, 384] on button "Preview" at bounding box center [727, 413] width 48 height 16
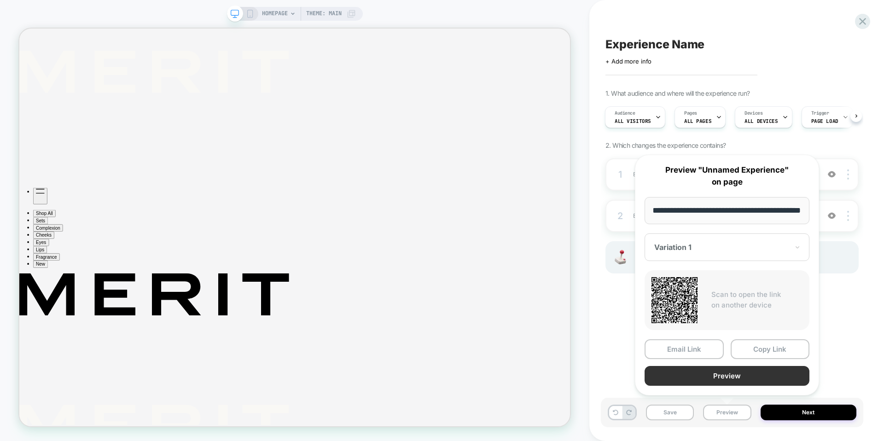
scroll to position [0, 0]
click at [655, 375] on button "Preview" at bounding box center [727, 376] width 165 height 20
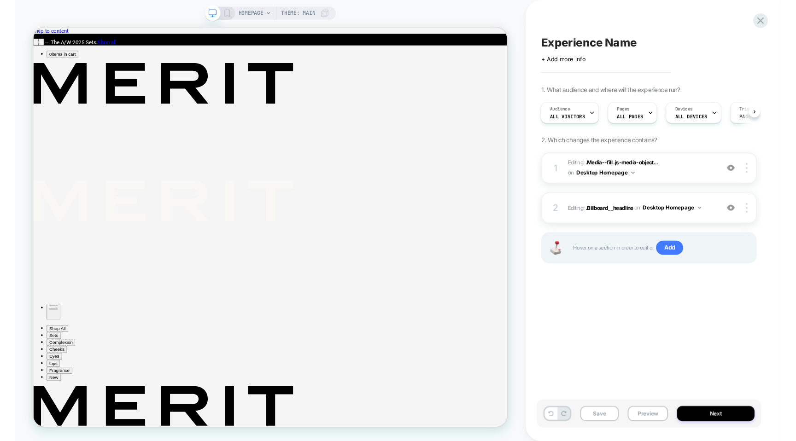
scroll to position [0, 0]
